Goal: Transaction & Acquisition: Obtain resource

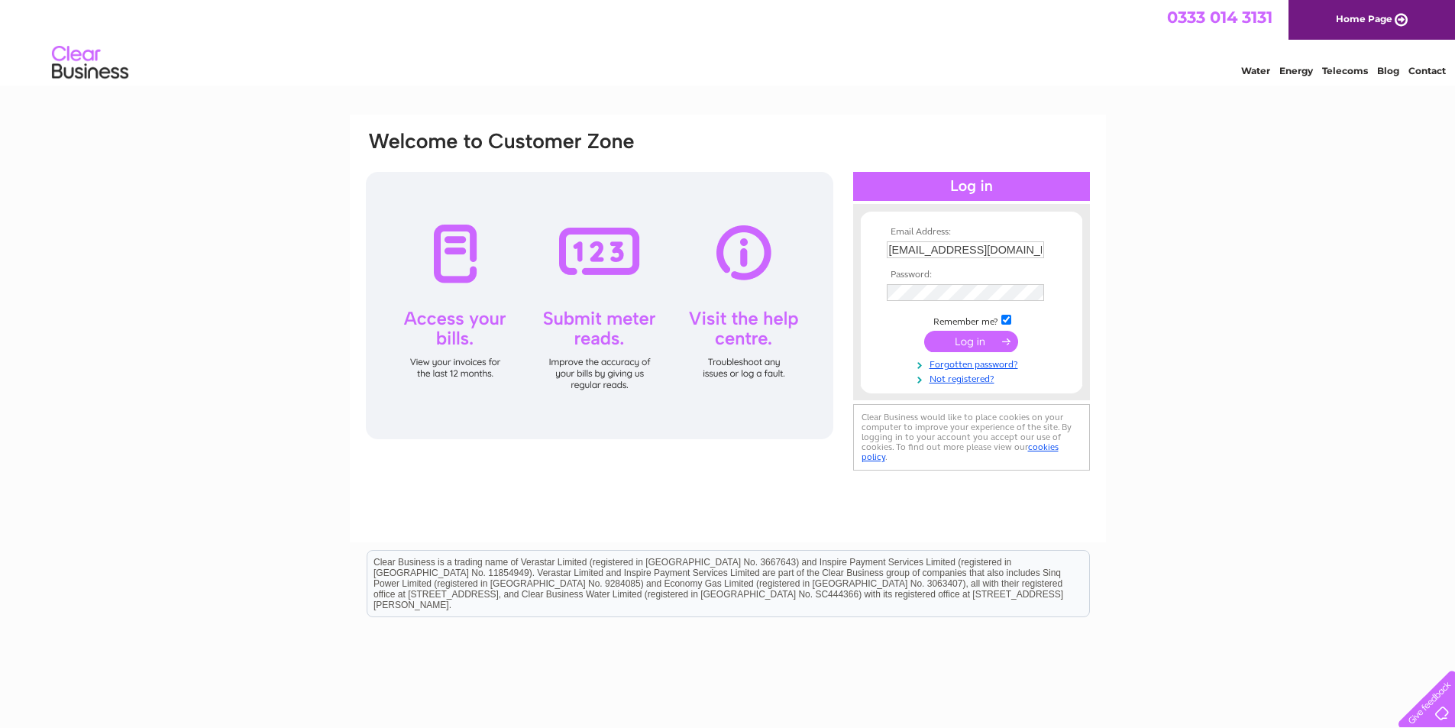
click at [1002, 250] on input "barbaraggorman@yahoo.co.uk" at bounding box center [965, 249] width 157 height 17
type input "kevinjmcphillips1998@yahoo.co.uk"
click at [990, 332] on input "submit" at bounding box center [971, 341] width 94 height 21
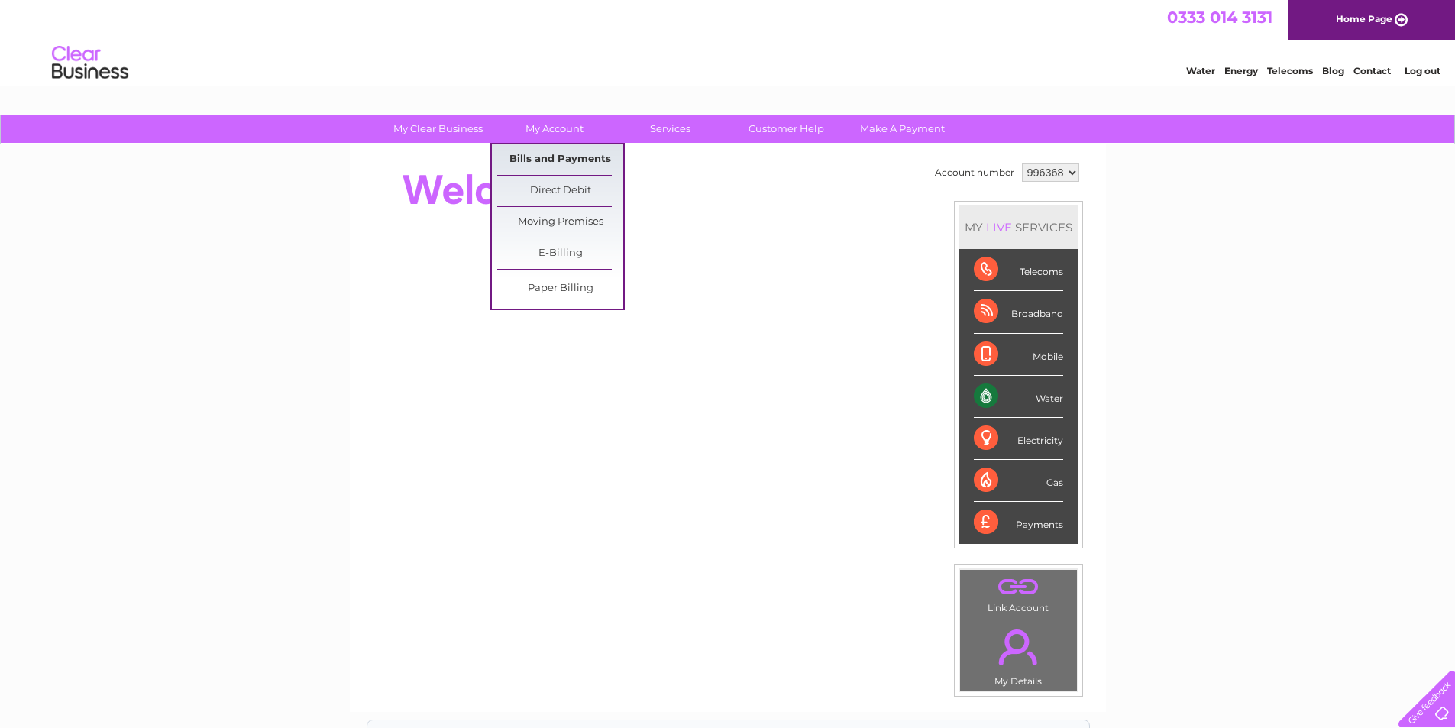
click at [559, 162] on link "Bills and Payments" at bounding box center [560, 159] width 126 height 31
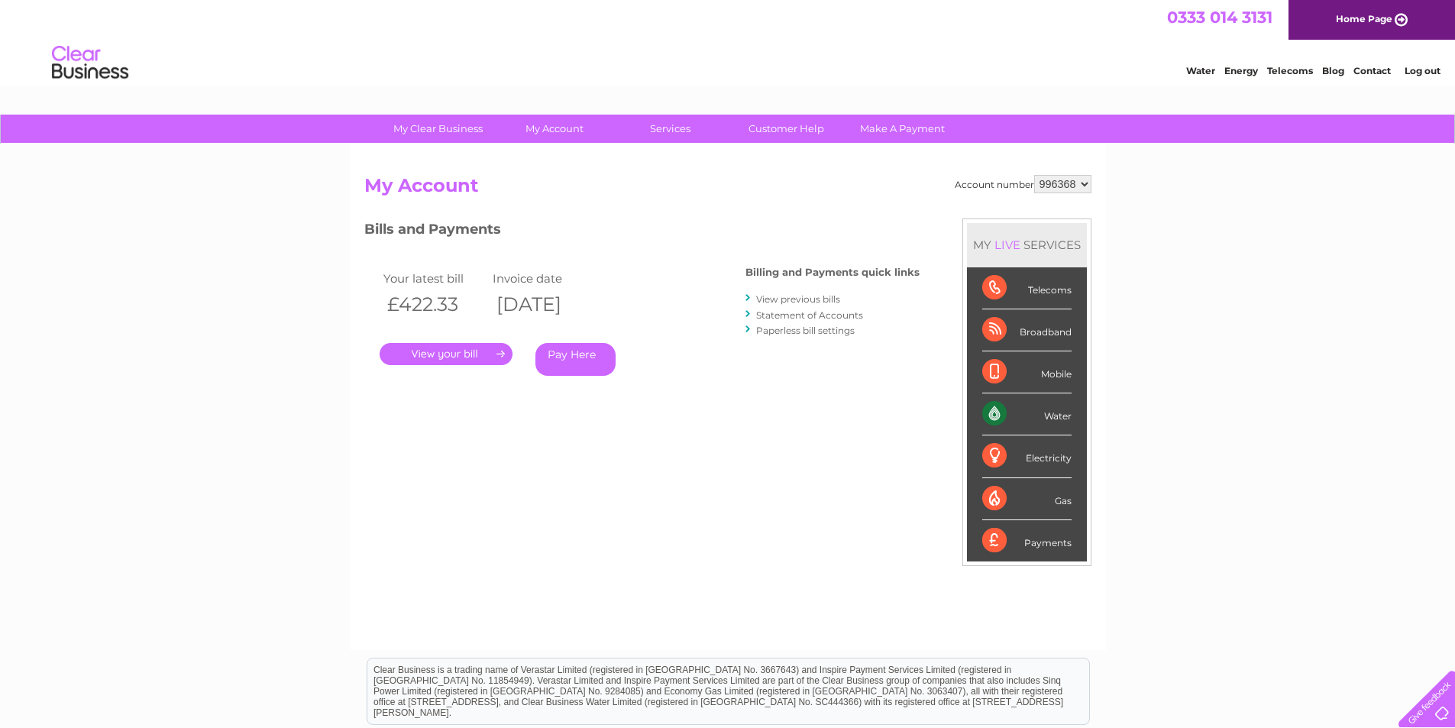
click at [790, 296] on link "View previous bills" at bounding box center [798, 298] width 84 height 11
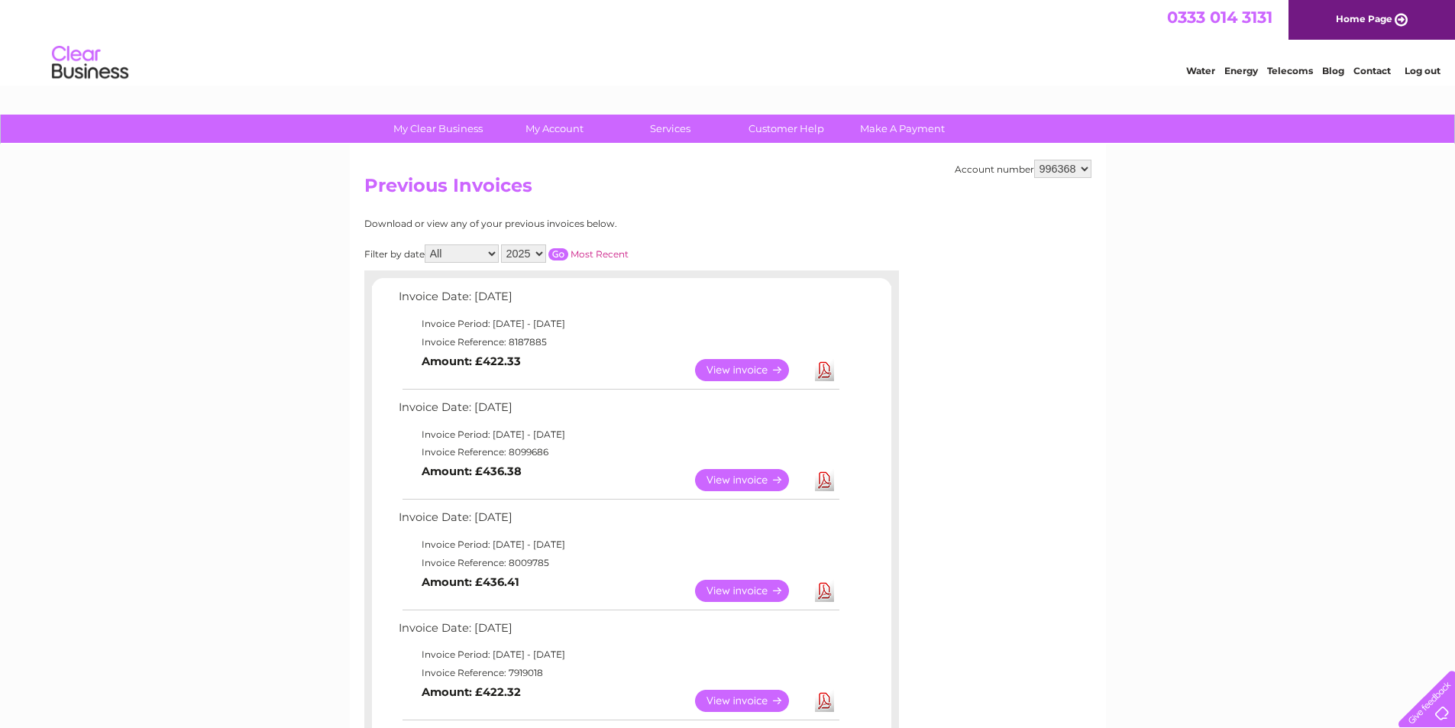
click at [822, 479] on link "Download" at bounding box center [824, 480] width 19 height 22
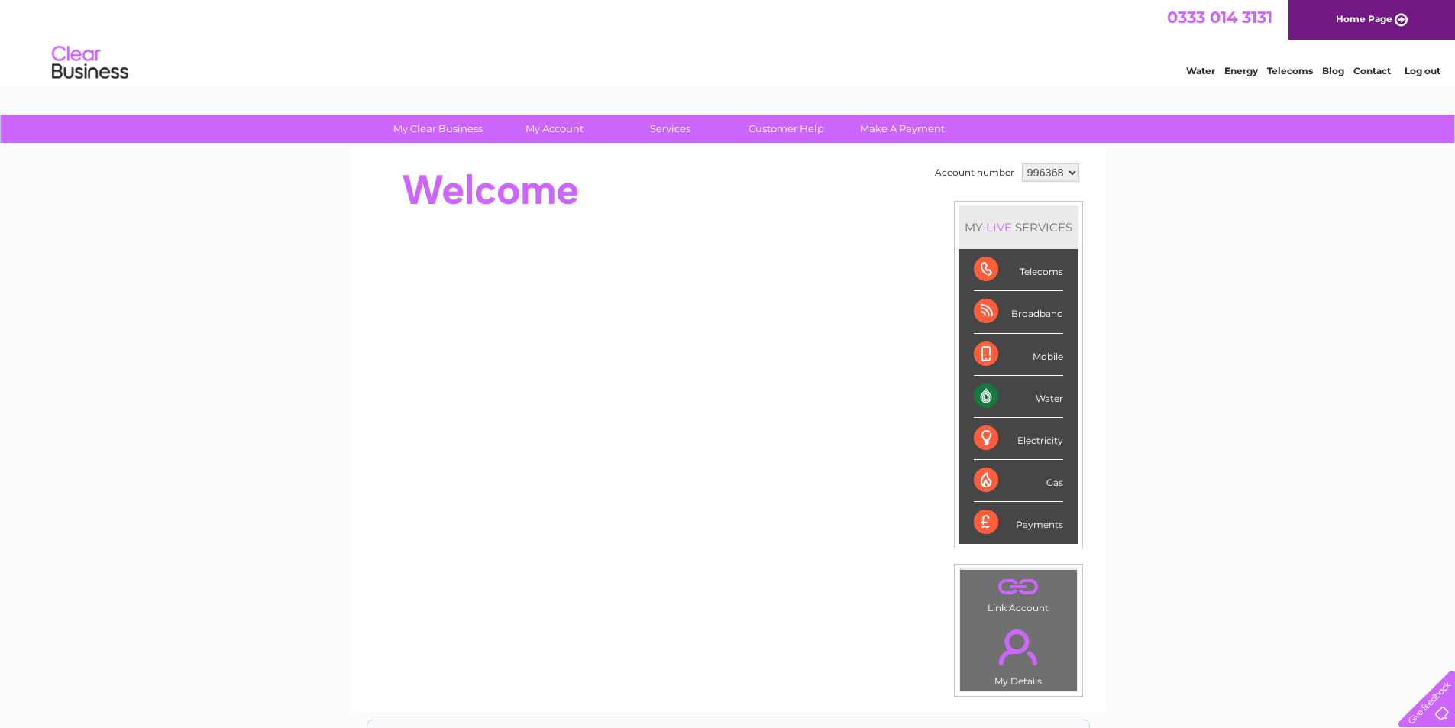
click at [1419, 76] on link "Log out" at bounding box center [1422, 70] width 36 height 11
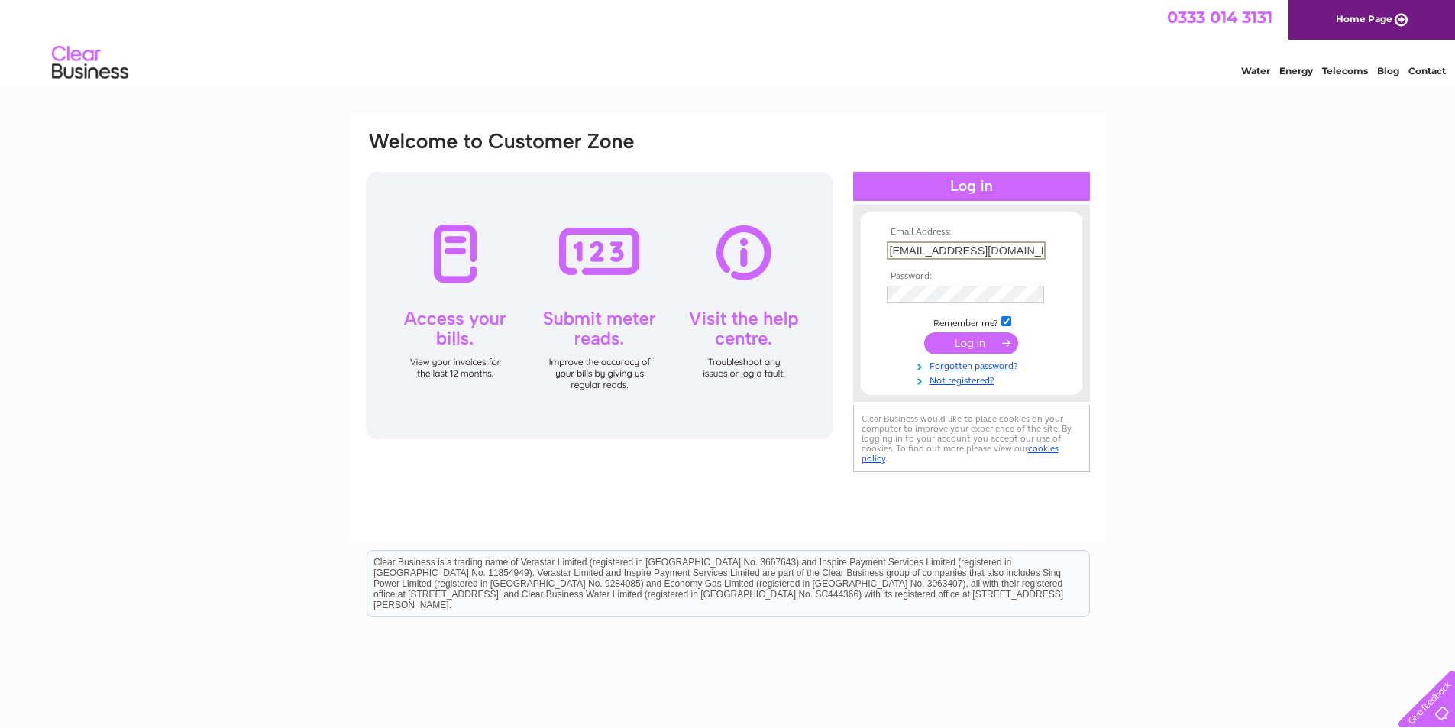
click at [977, 241] on input "kevinjmcphillips1998@yahoo.co.uk" at bounding box center [966, 250] width 159 height 18
type input "caroline.norwood@outlook.com"
click at [990, 341] on input "submit" at bounding box center [971, 341] width 94 height 21
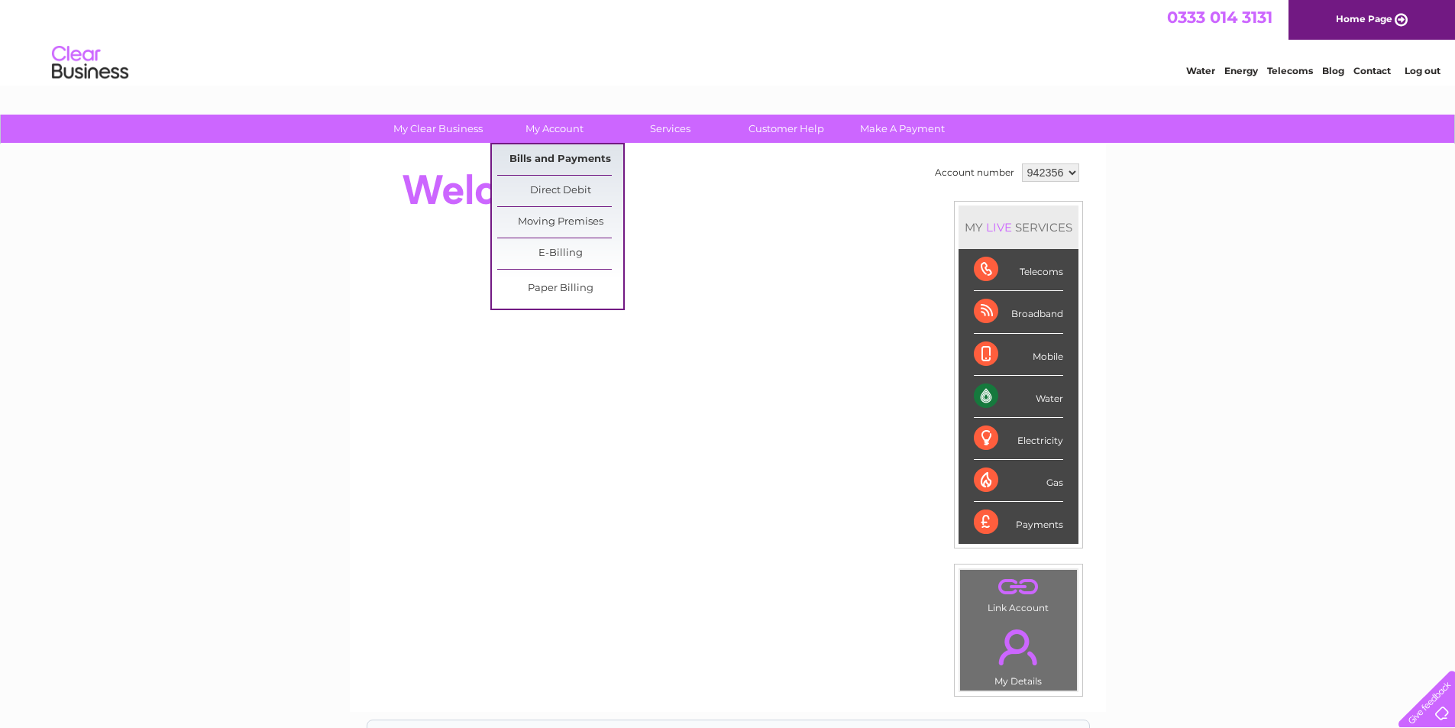
click at [554, 159] on link "Bills and Payments" at bounding box center [560, 159] width 126 height 31
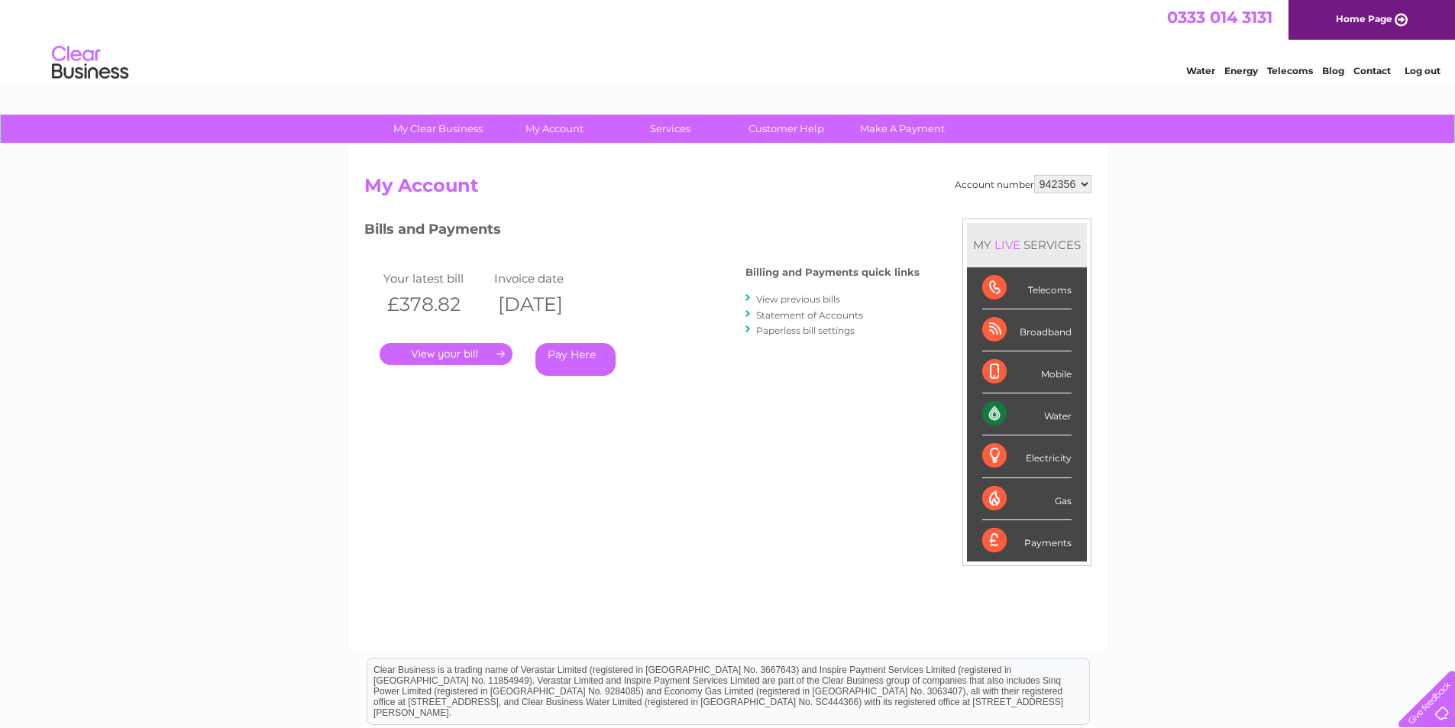
click at [805, 299] on link "View previous bills" at bounding box center [798, 298] width 84 height 11
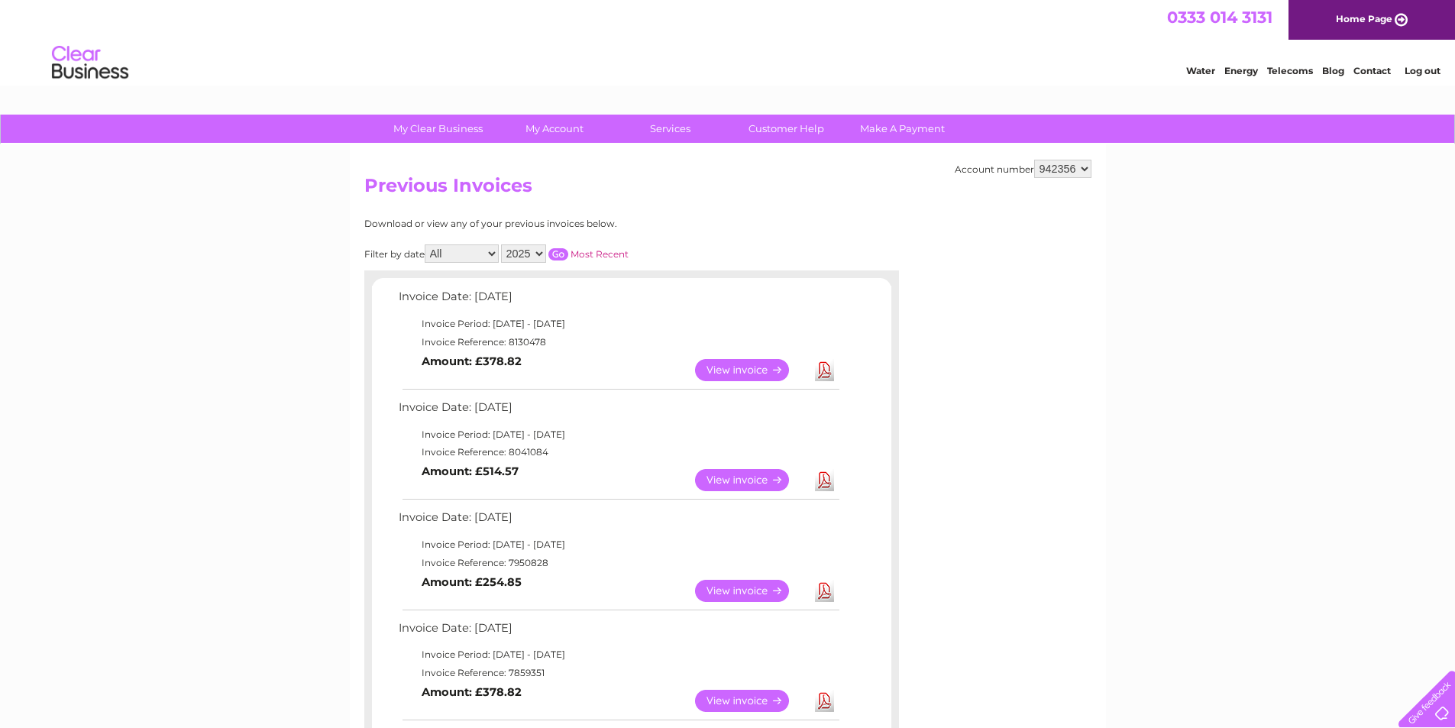
click at [821, 480] on link "Download" at bounding box center [824, 480] width 19 height 22
